Goal: Transaction & Acquisition: Purchase product/service

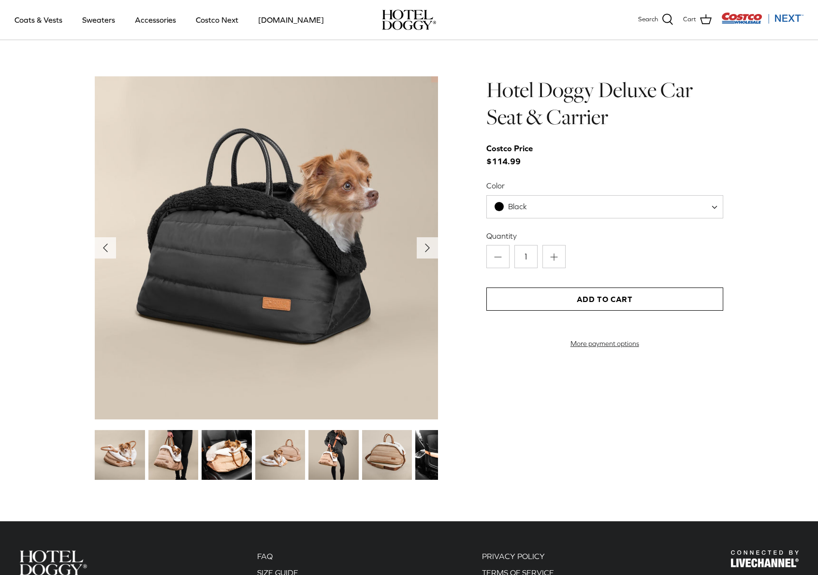
scroll to position [1076, 0]
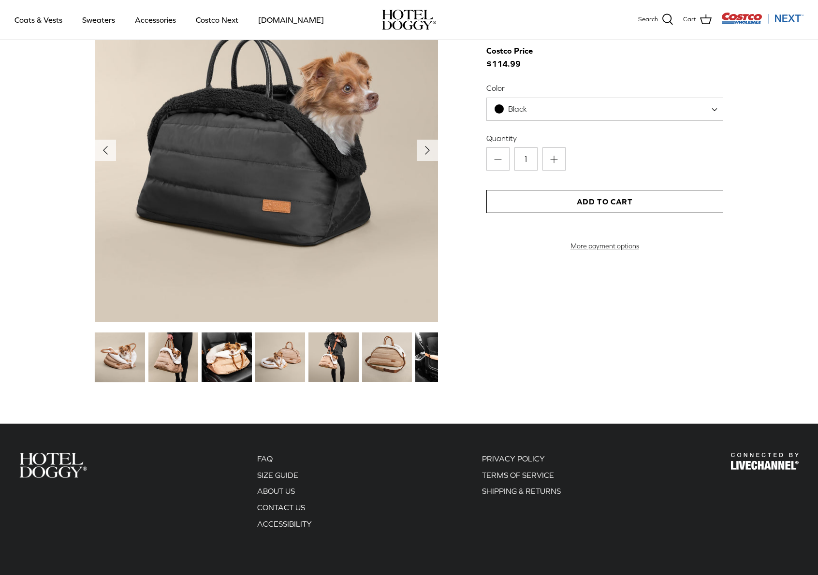
click at [160, 358] on img at bounding box center [173, 358] width 50 height 50
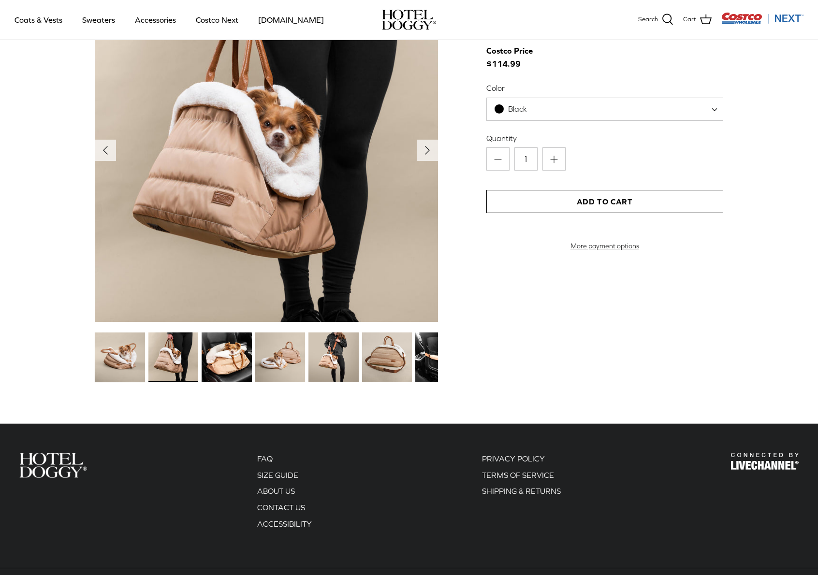
click at [131, 357] on img at bounding box center [120, 358] width 50 height 50
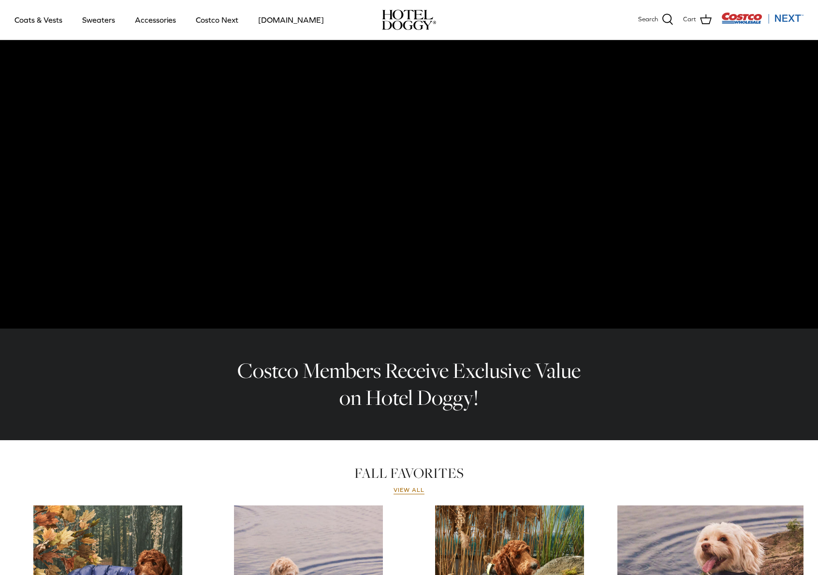
scroll to position [0, 0]
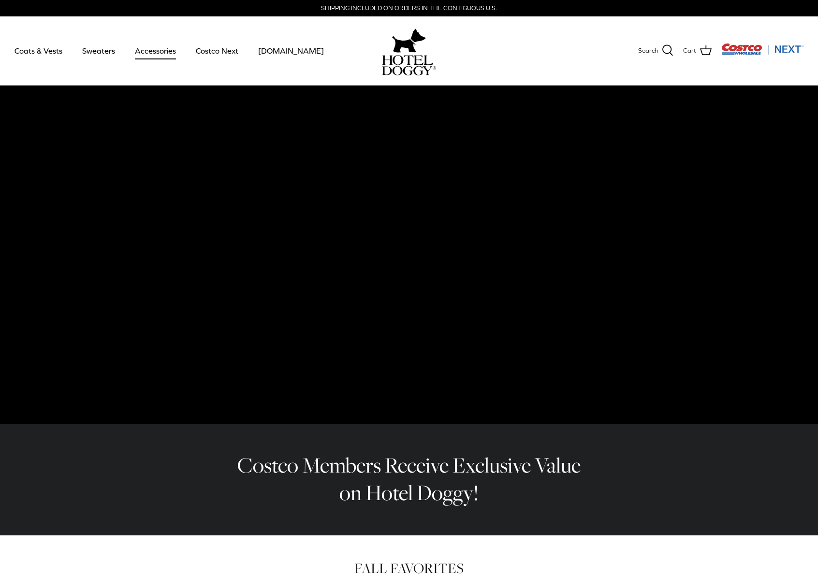
click at [152, 52] on link "Accessories" at bounding box center [155, 50] width 58 height 33
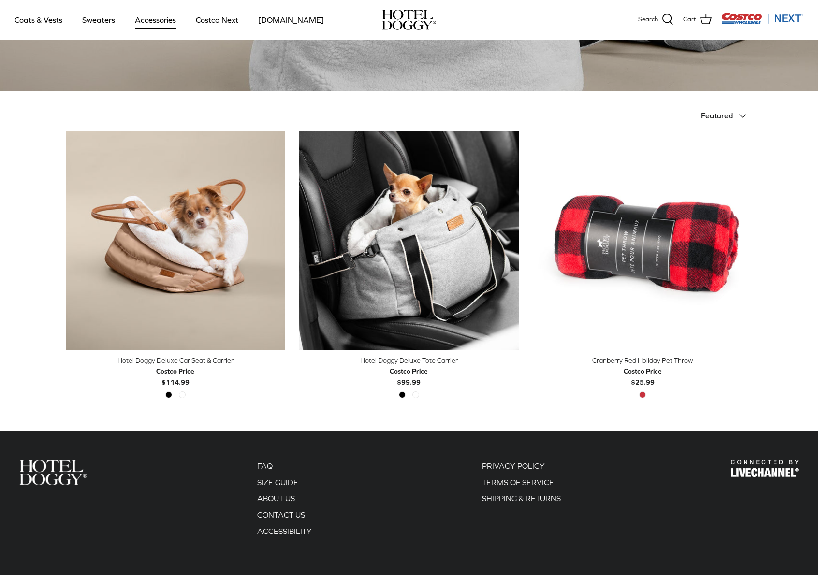
scroll to position [197, 0]
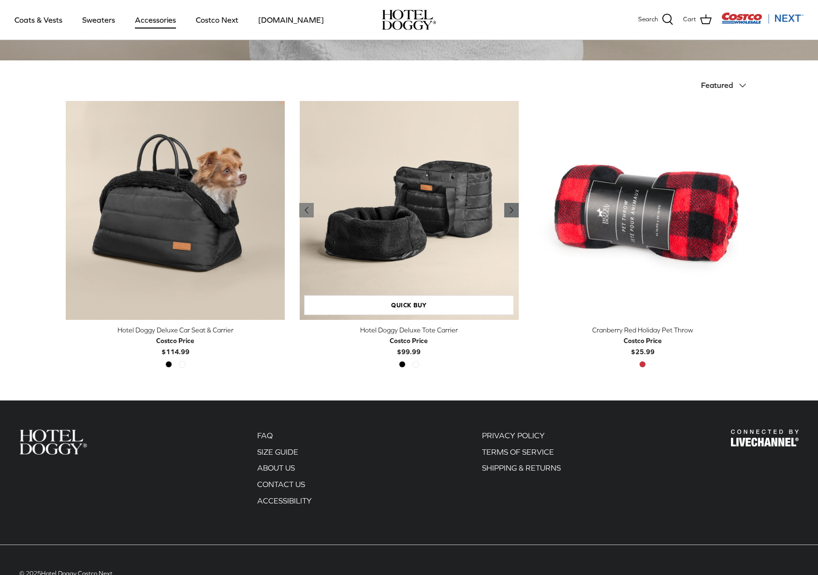
click at [512, 208] on icon "Right" at bounding box center [512, 210] width 12 height 12
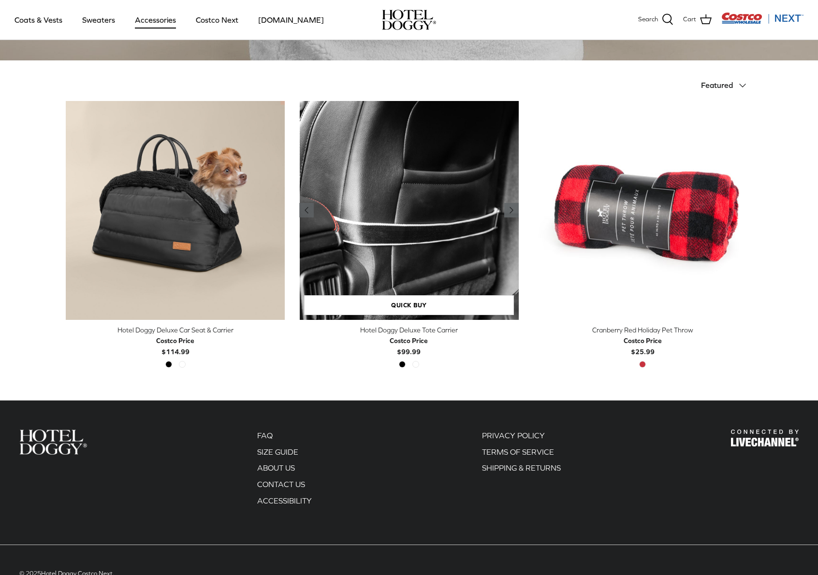
click at [512, 208] on icon "Right" at bounding box center [512, 210] width 12 height 12
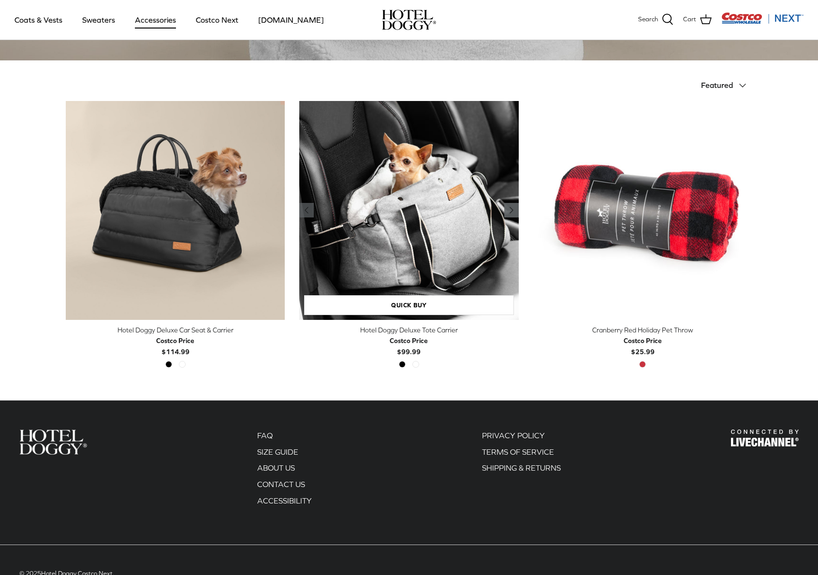
click at [512, 208] on icon "Right" at bounding box center [512, 210] width 12 height 12
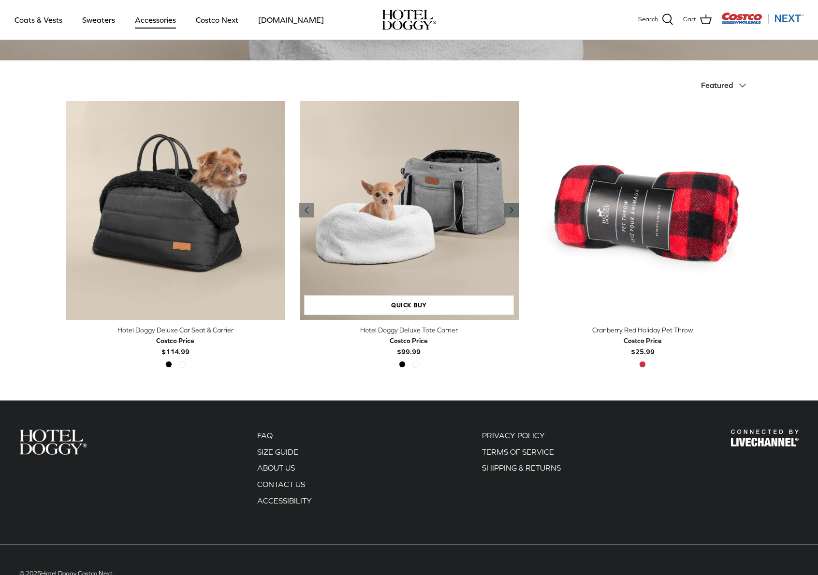
scroll to position [0, 0]
